Goal: Find specific page/section: Find specific page/section

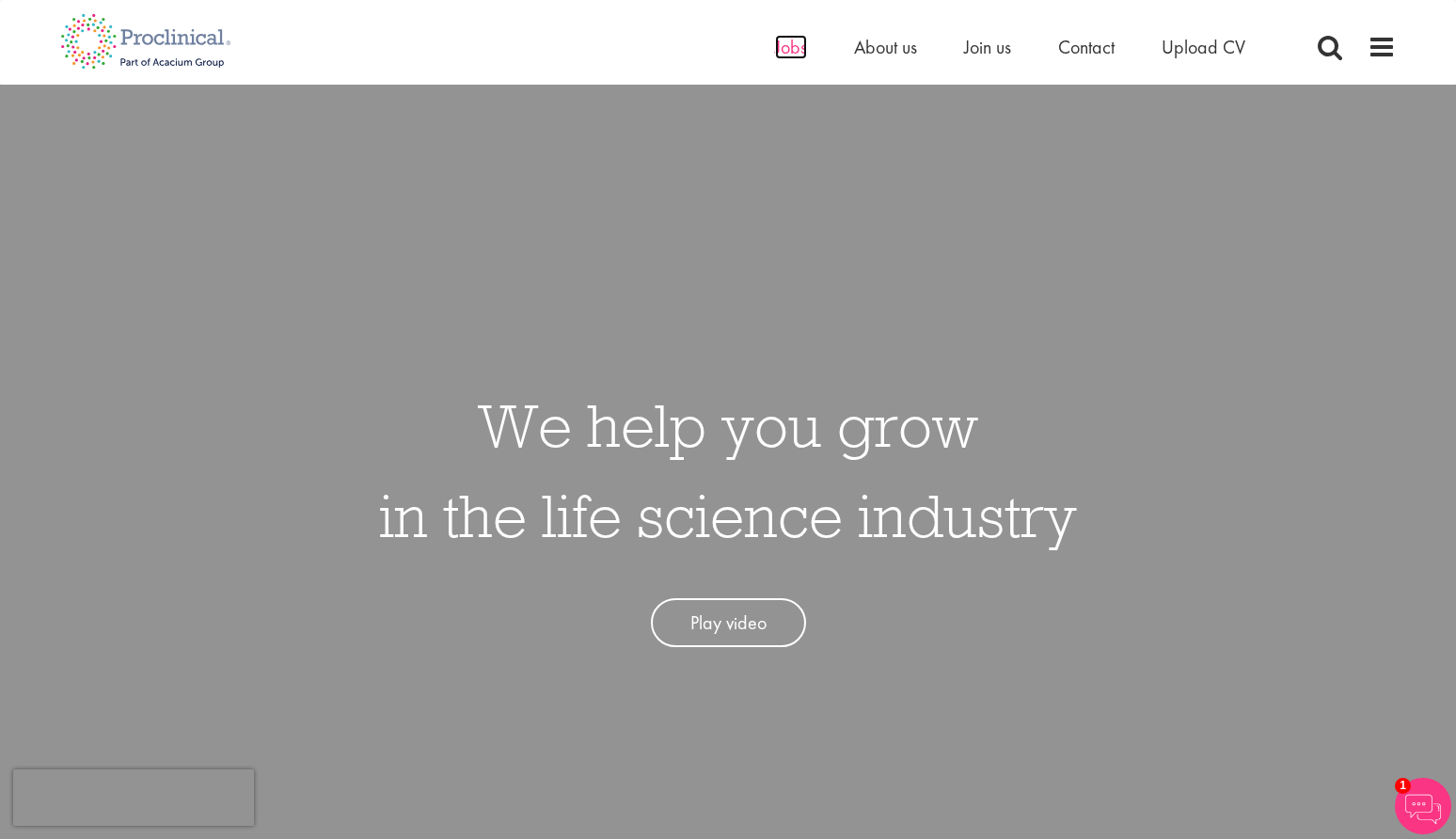
click at [786, 49] on span "Jobs" at bounding box center [791, 46] width 32 height 25
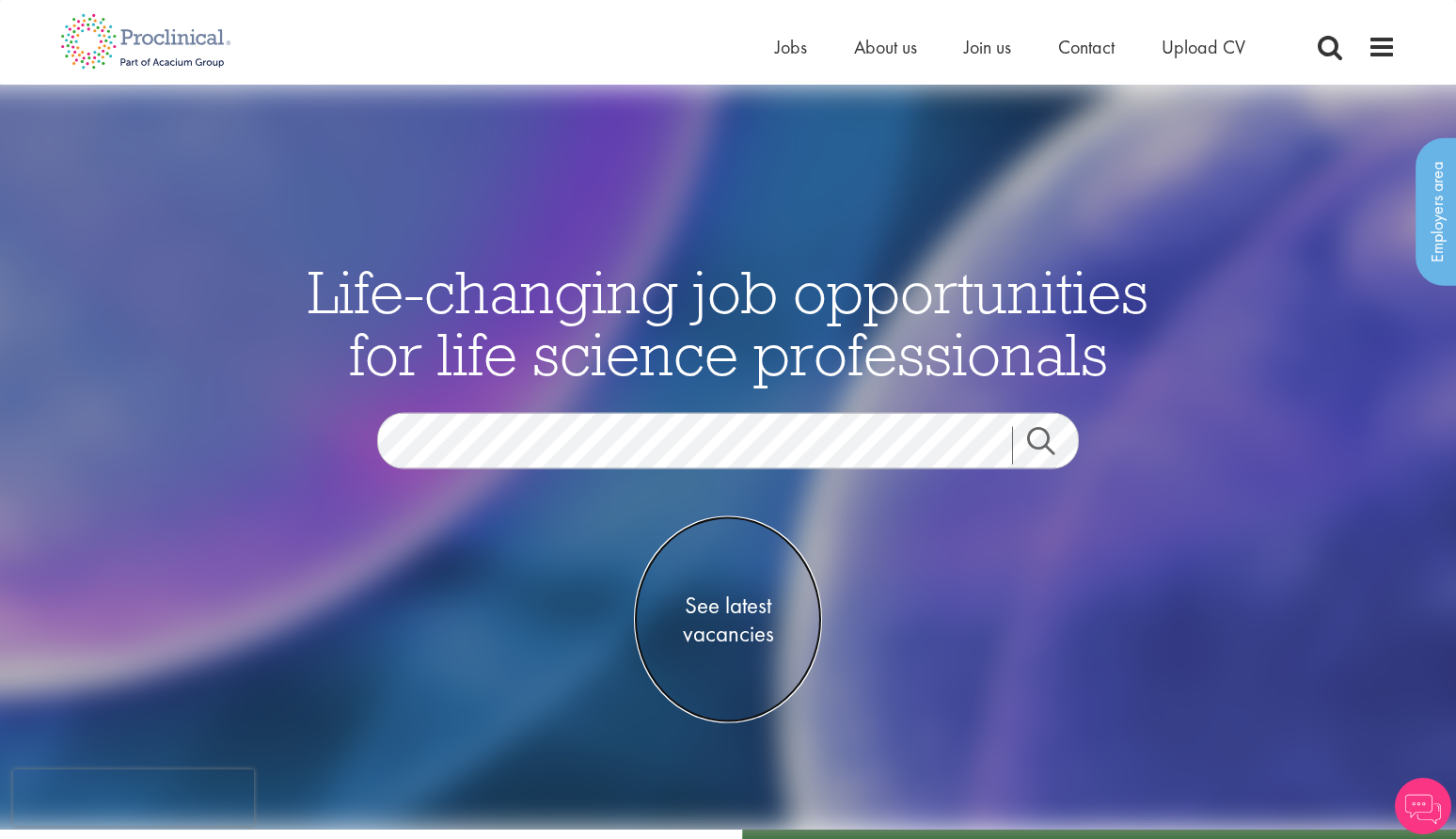
click at [729, 600] on span "See latest vacancies" at bounding box center [728, 618] width 189 height 56
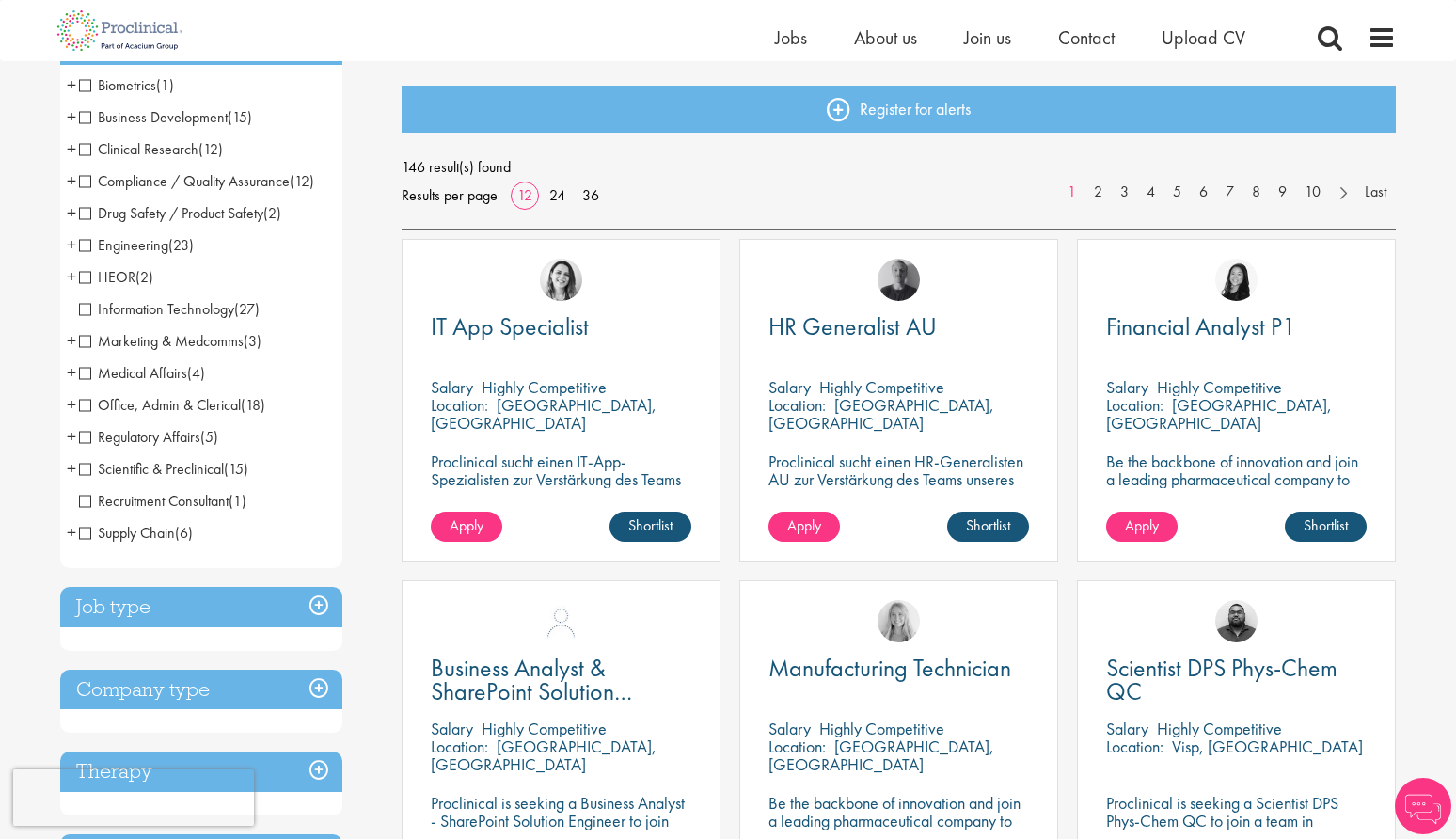
scroll to position [390, 0]
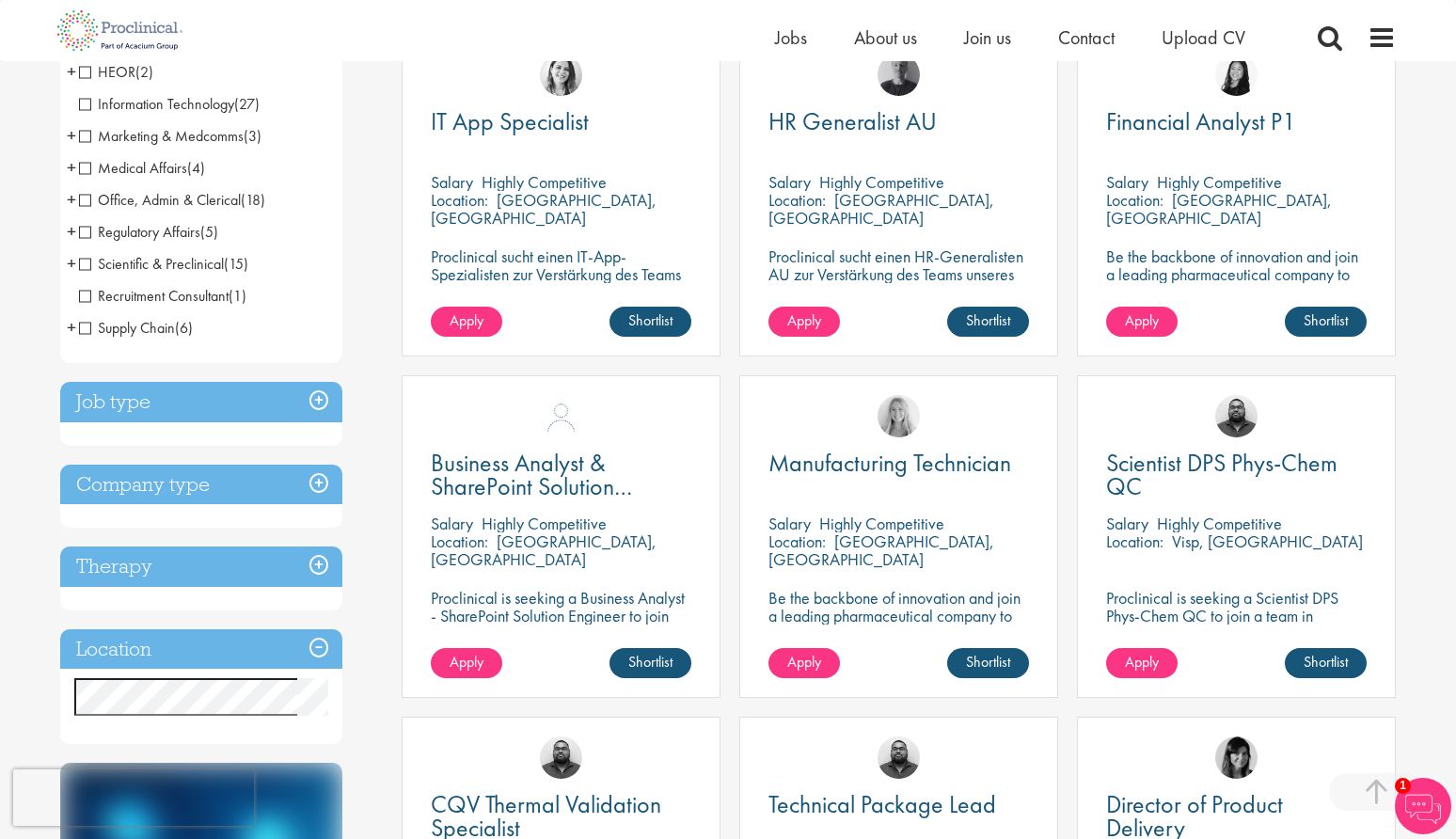
click at [234, 483] on h3 "Company type" at bounding box center [201, 485] width 282 height 40
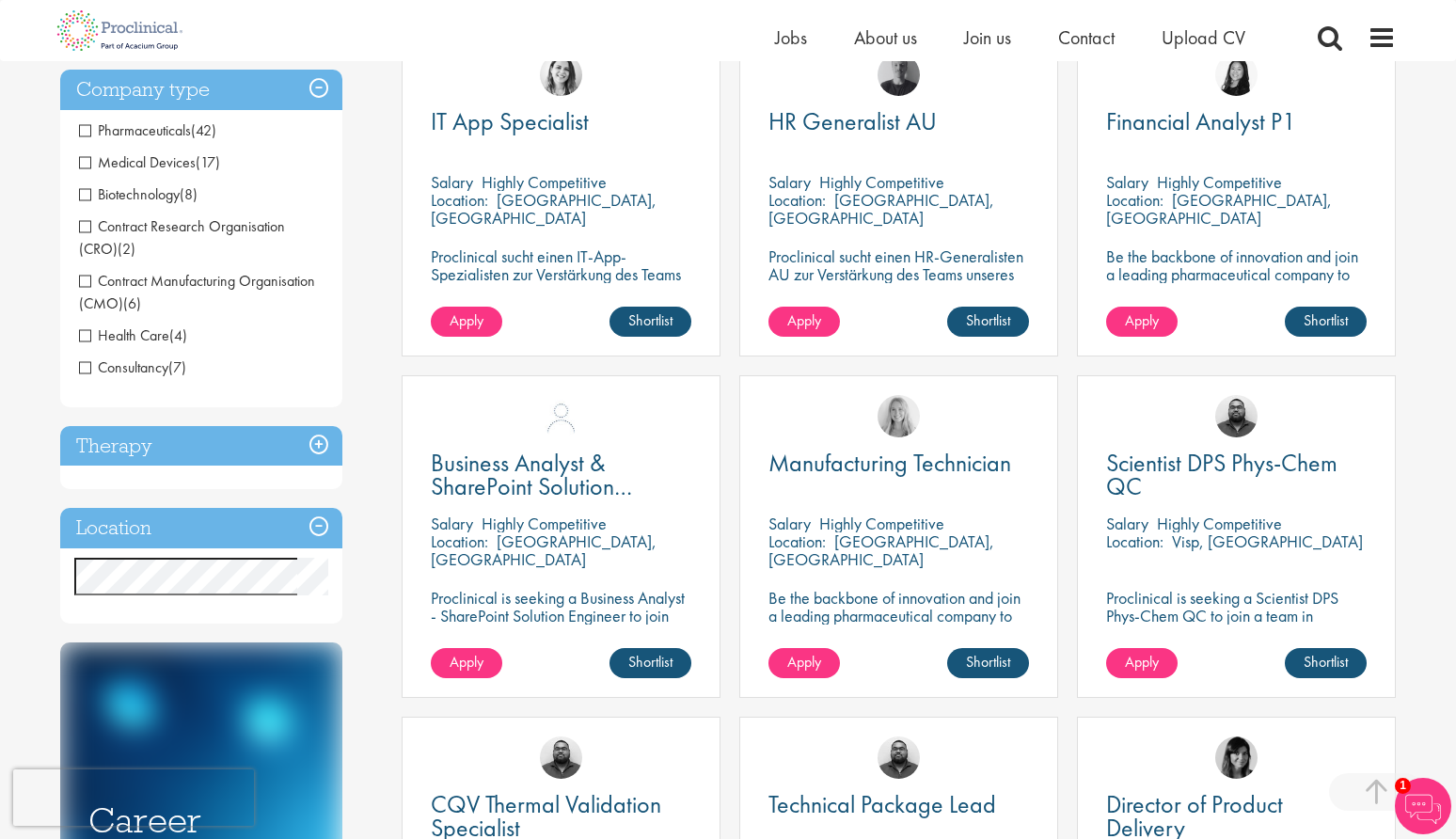
scroll to position [389, 0]
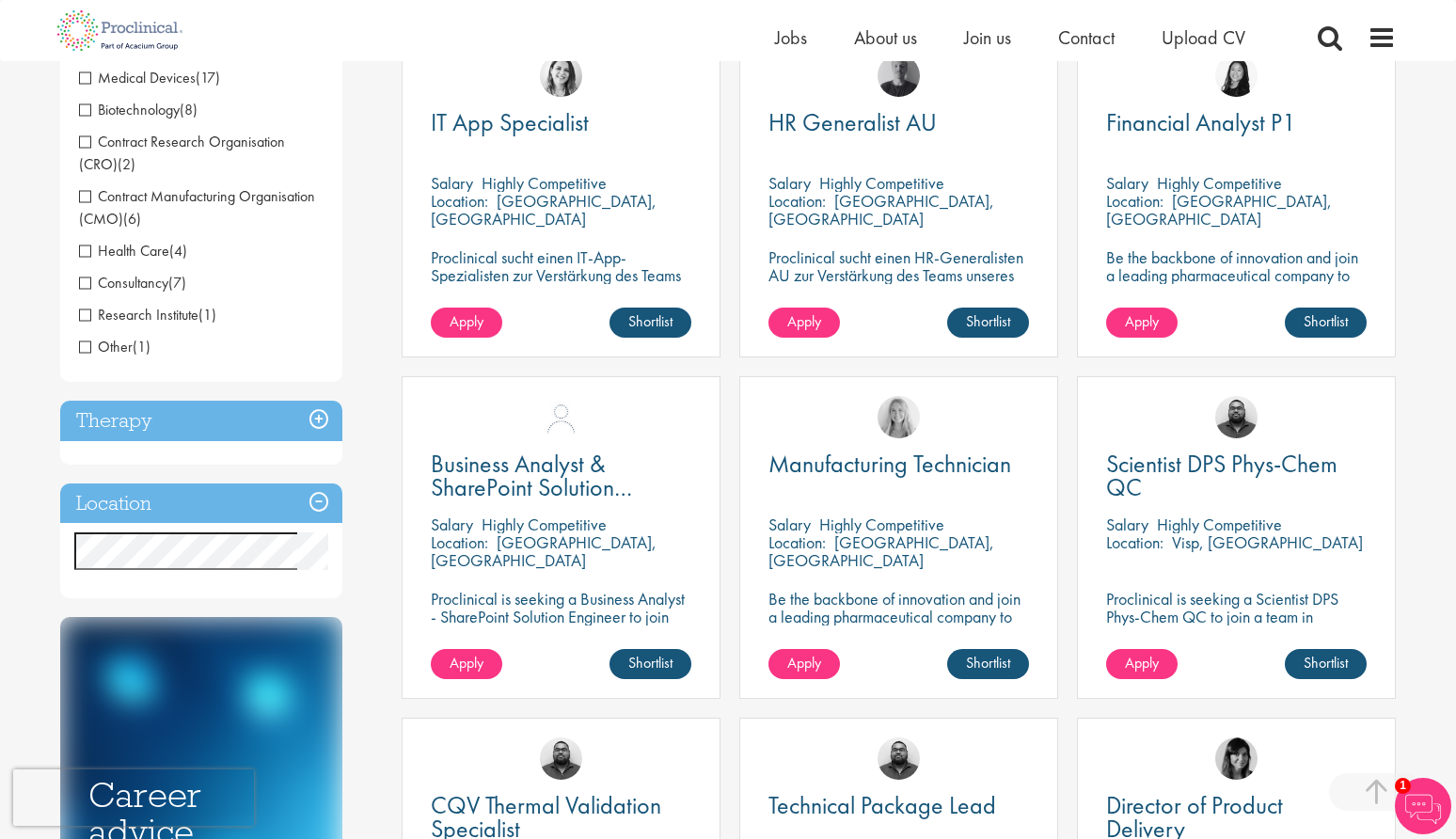
click at [88, 282] on span "Consultancy" at bounding box center [123, 282] width 90 height 20
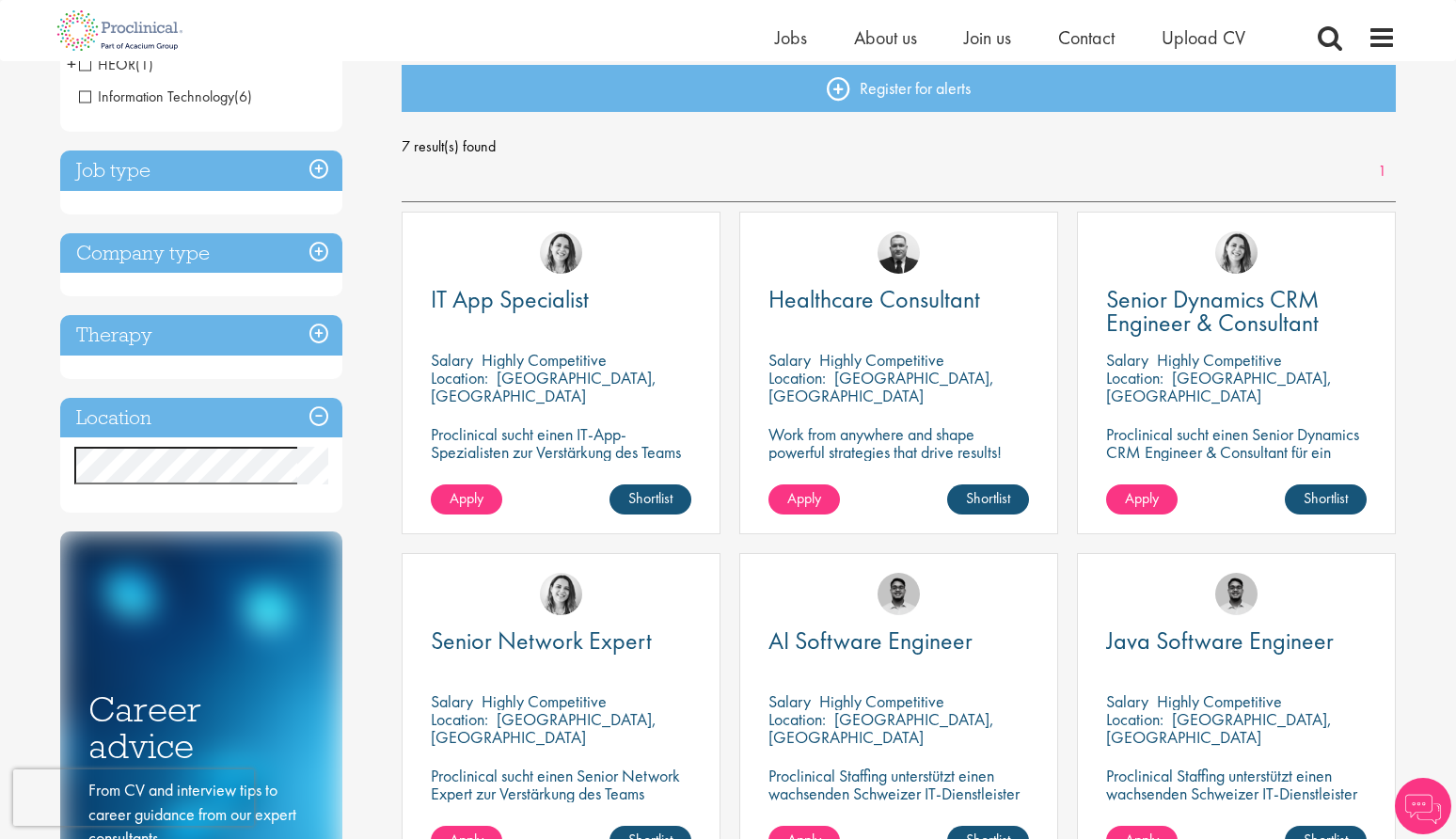
click at [227, 179] on h3 "Job type" at bounding box center [201, 170] width 282 height 40
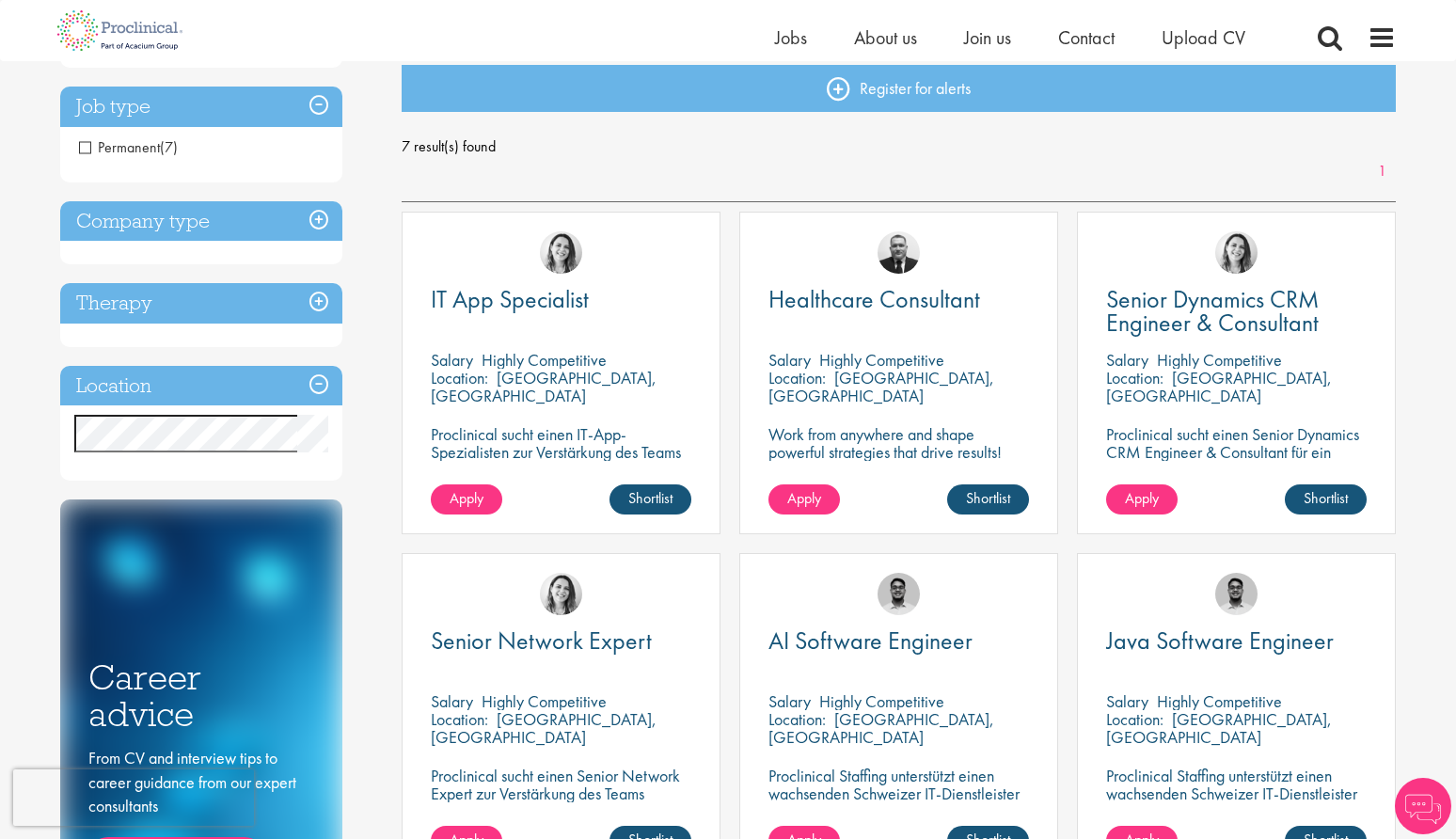
click at [133, 150] on span "Permanent" at bounding box center [119, 147] width 81 height 20
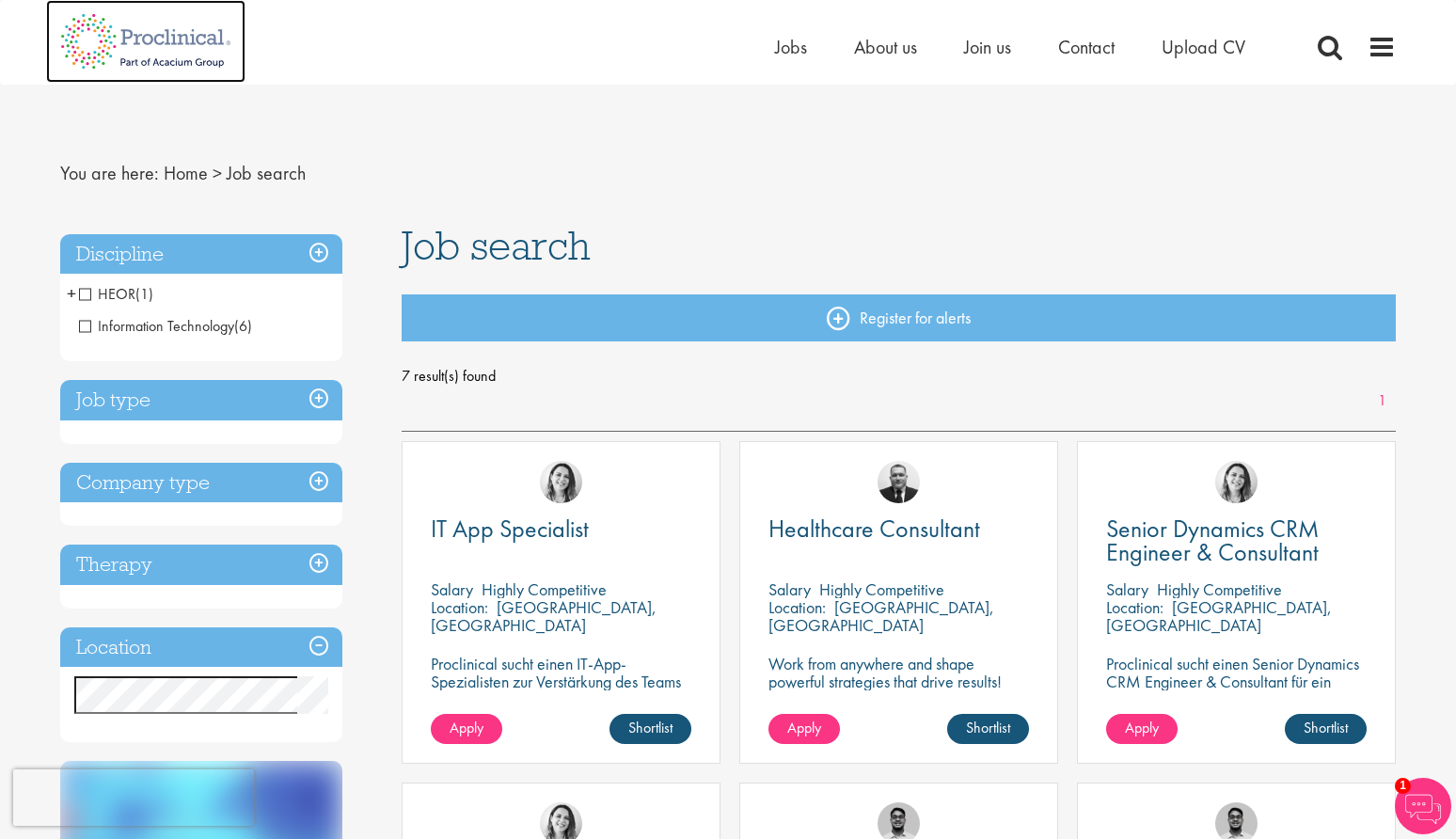
click at [170, 42] on img at bounding box center [146, 41] width 199 height 83
